Goal: Navigation & Orientation: Find specific page/section

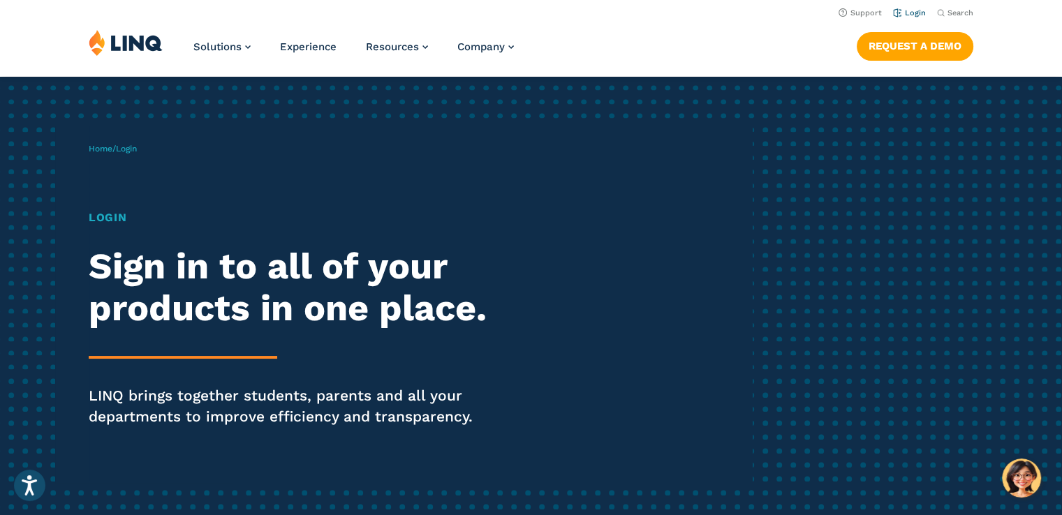
click at [906, 13] on link "Login" at bounding box center [909, 12] width 33 height 9
